Goal: Task Accomplishment & Management: Complete application form

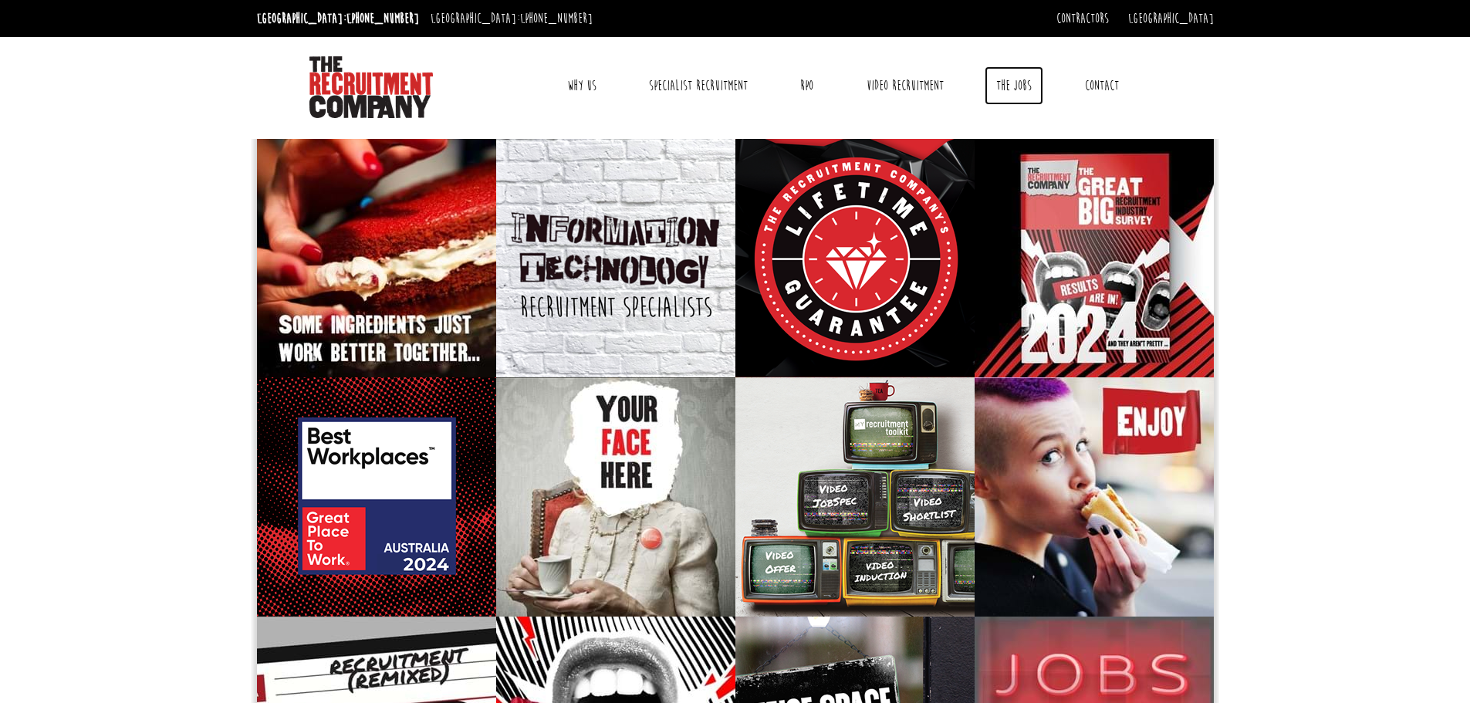
click at [1022, 83] on link "The Jobs" at bounding box center [1014, 85] width 59 height 39
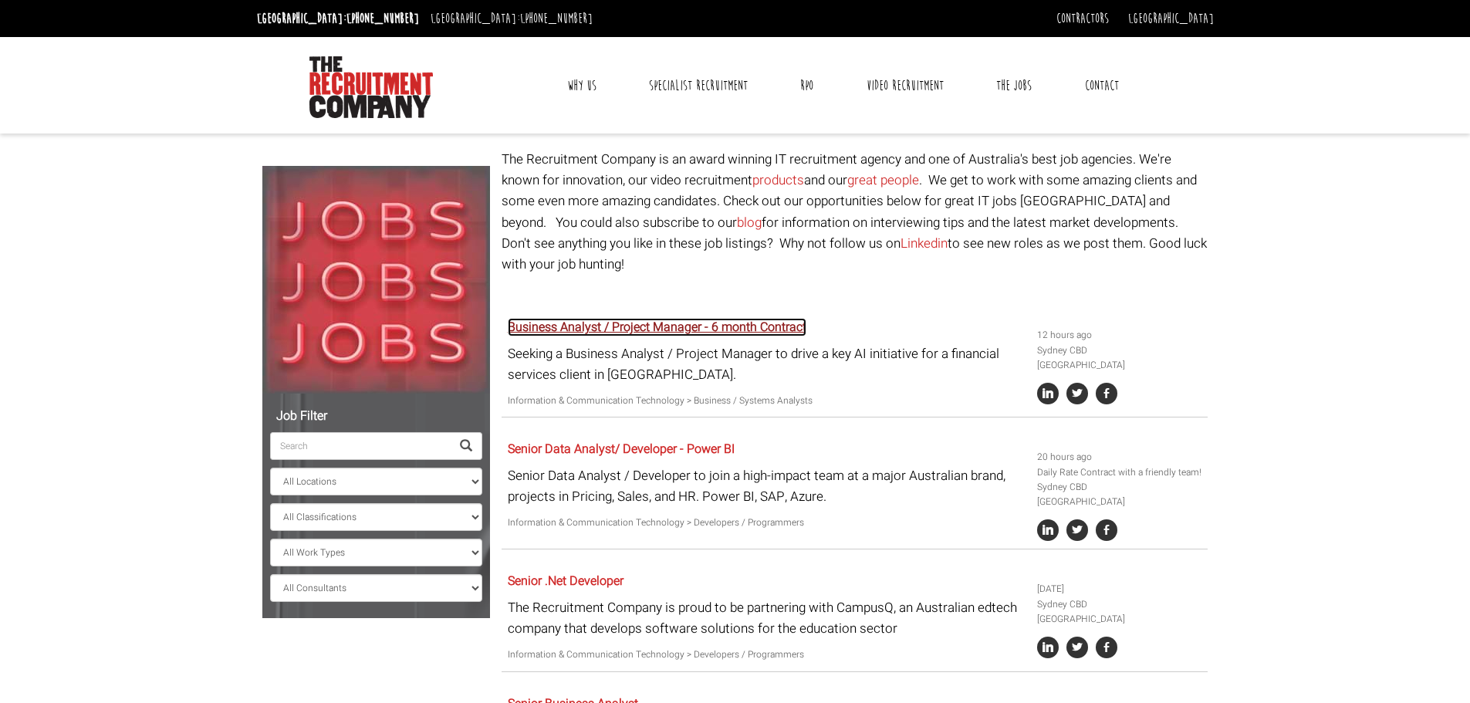
click at [731, 318] on link "Business Analyst / Project Manager - 6 month Contract" at bounding box center [657, 327] width 299 height 19
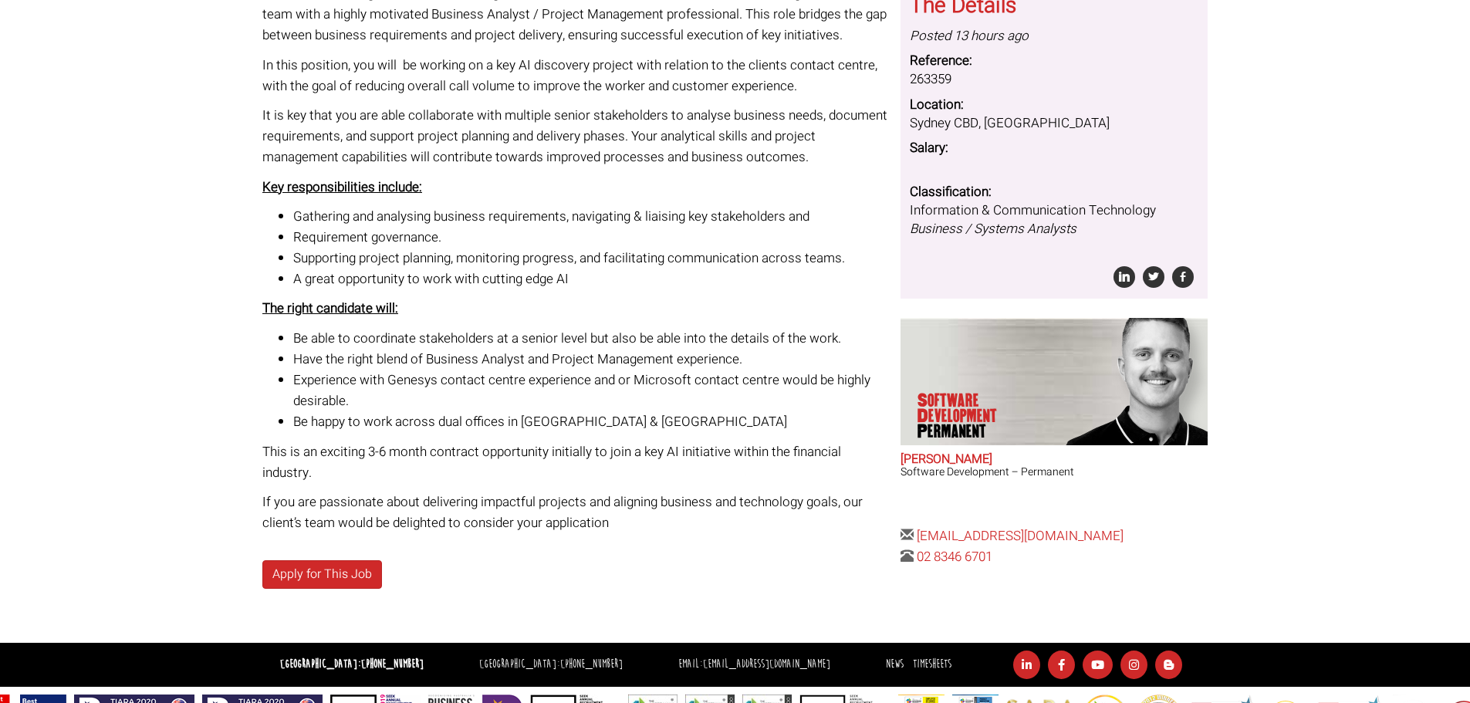
scroll to position [272, 0]
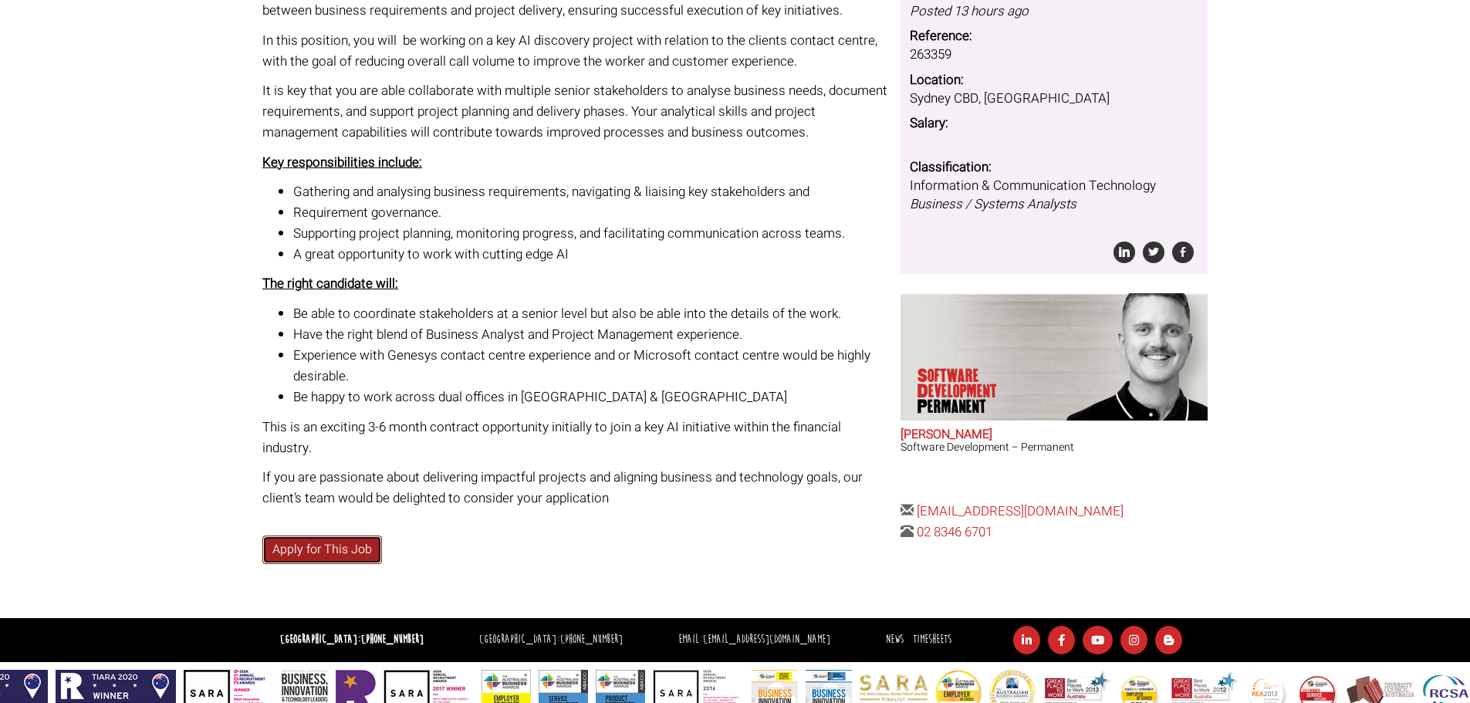
click at [319, 542] on link "Apply for This Job" at bounding box center [322, 549] width 120 height 29
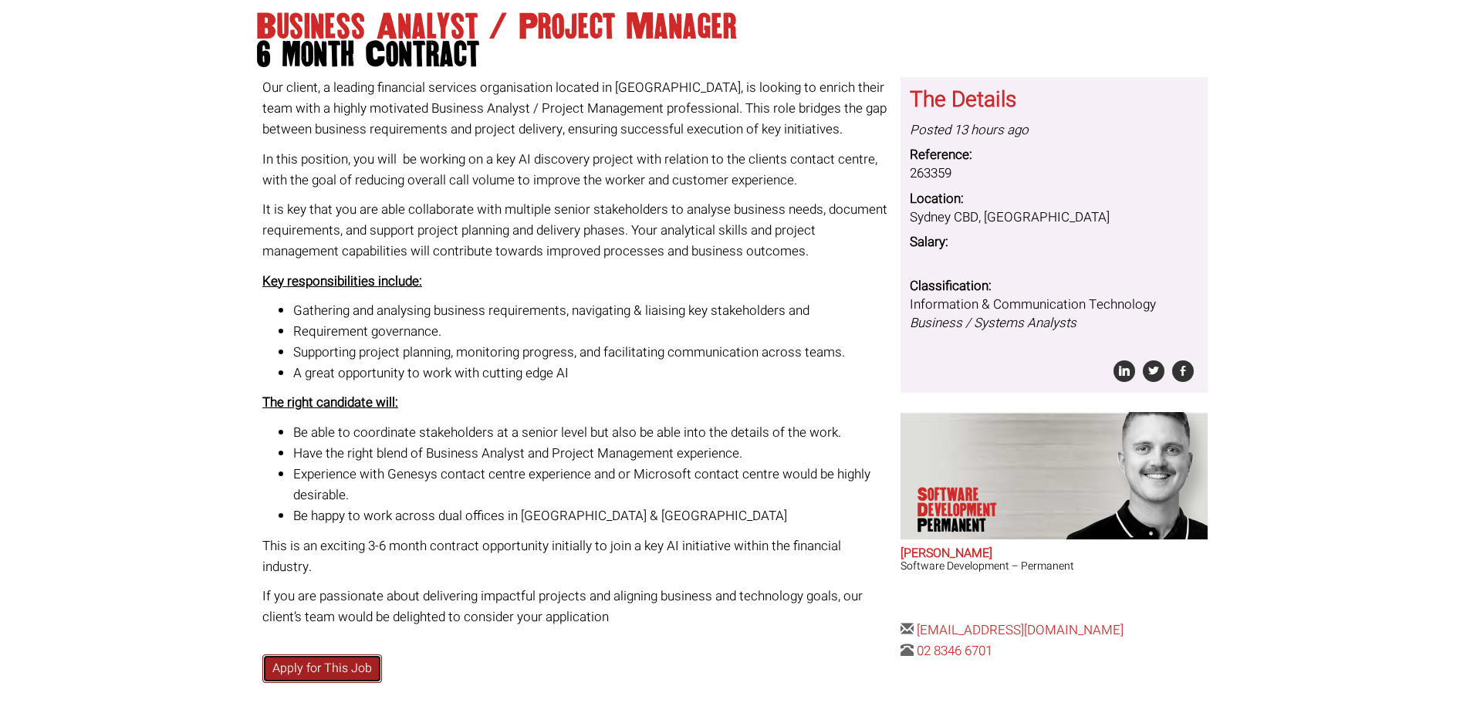
scroll to position [67, 0]
